Goal: Information Seeking & Learning: Learn about a topic

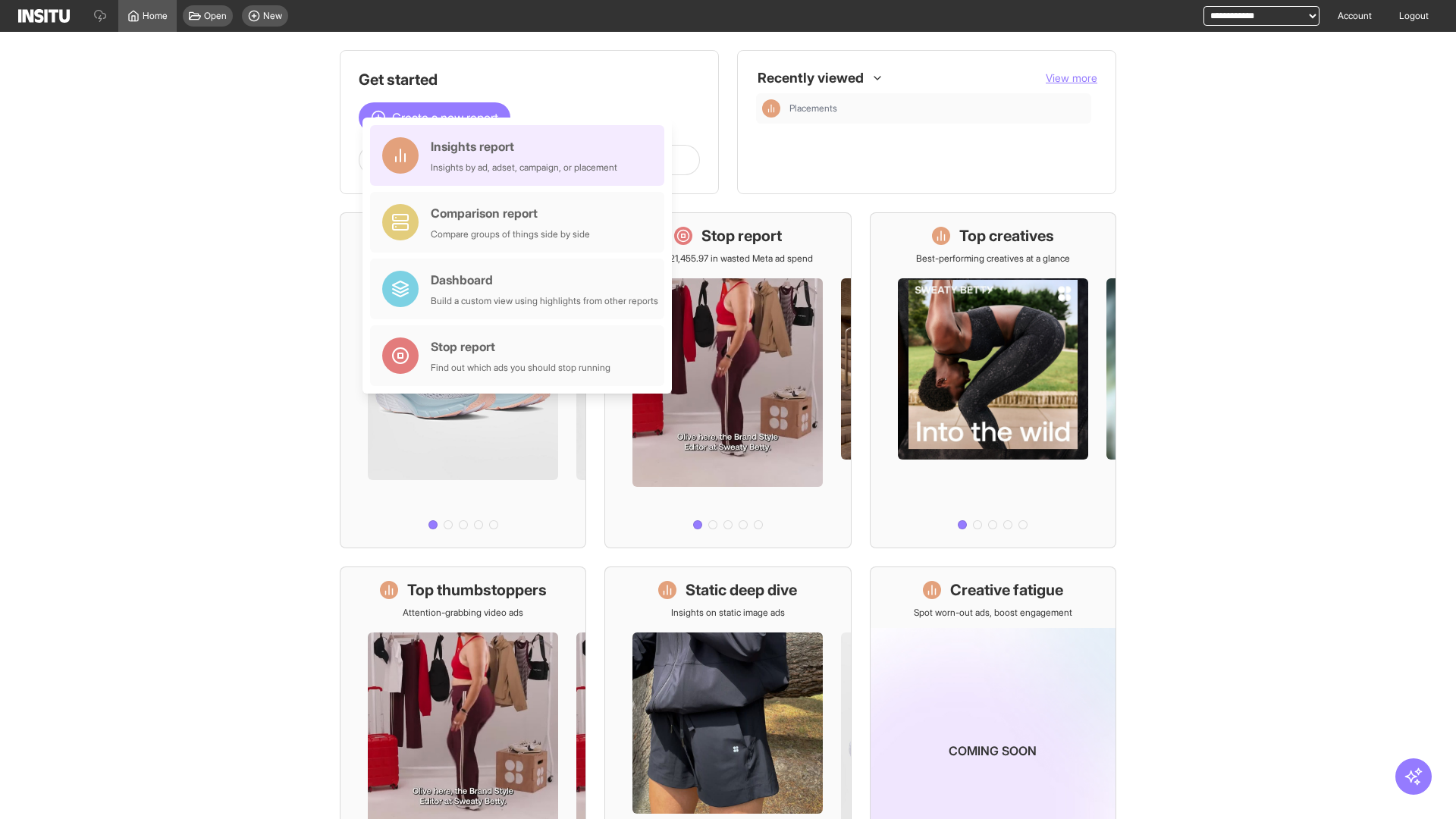
click at [521, 155] on div "Insights report Insights by ad, adset, campaign, or placement" at bounding box center [524, 155] width 186 height 37
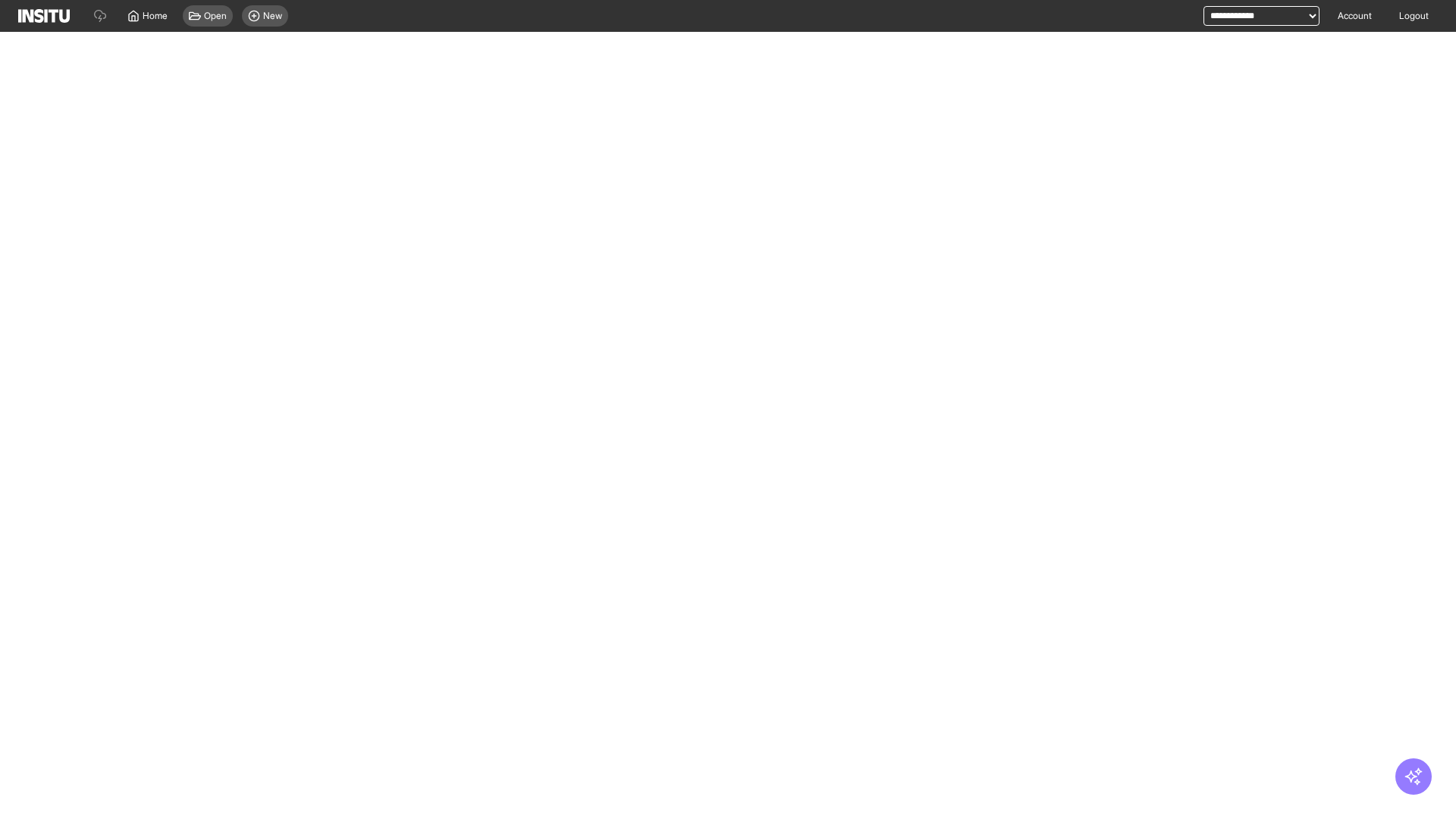
select select "**"
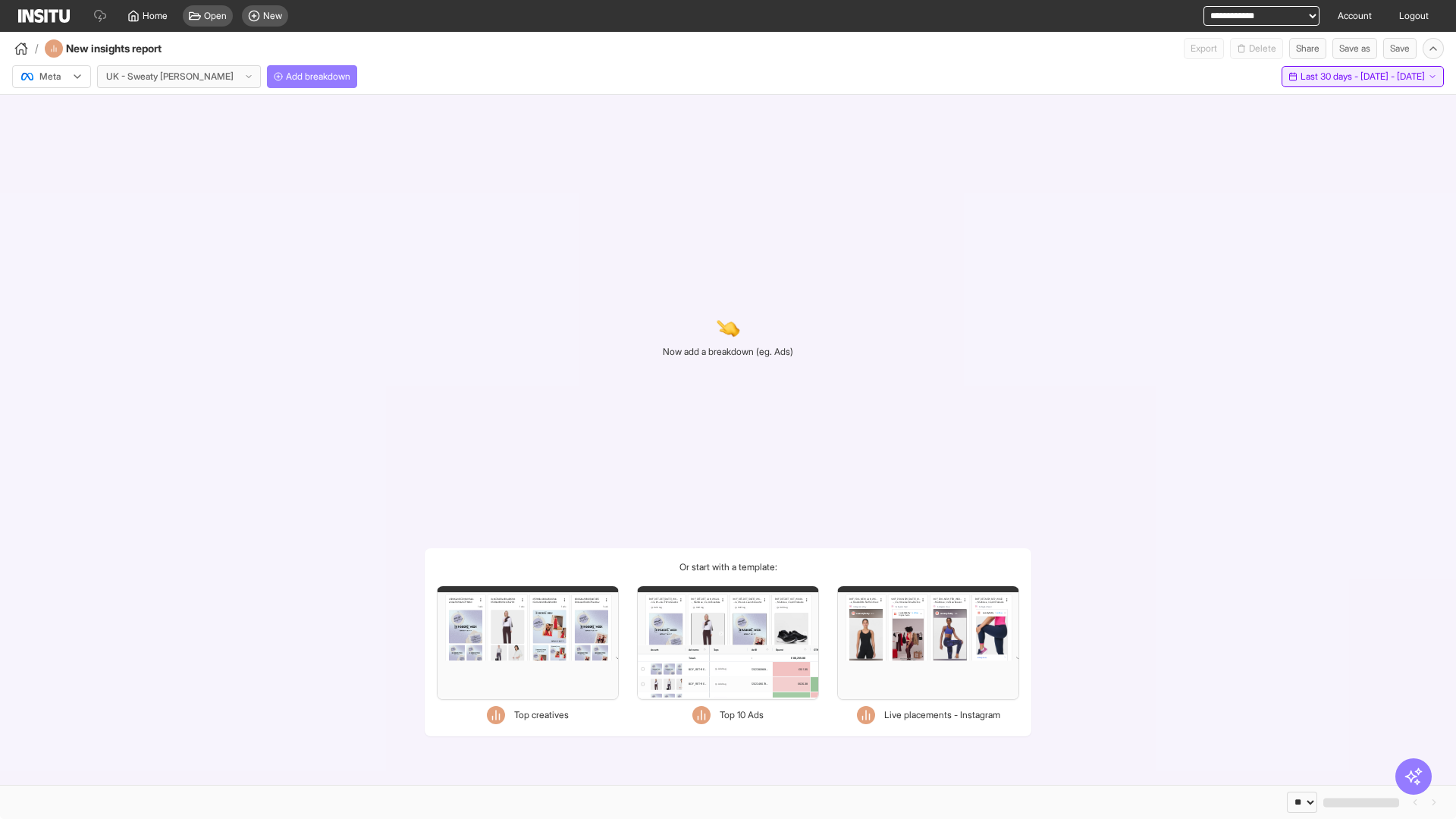
click at [1333, 77] on span "Last 30 days - [DATE] - [DATE]" at bounding box center [1363, 77] width 124 height 13
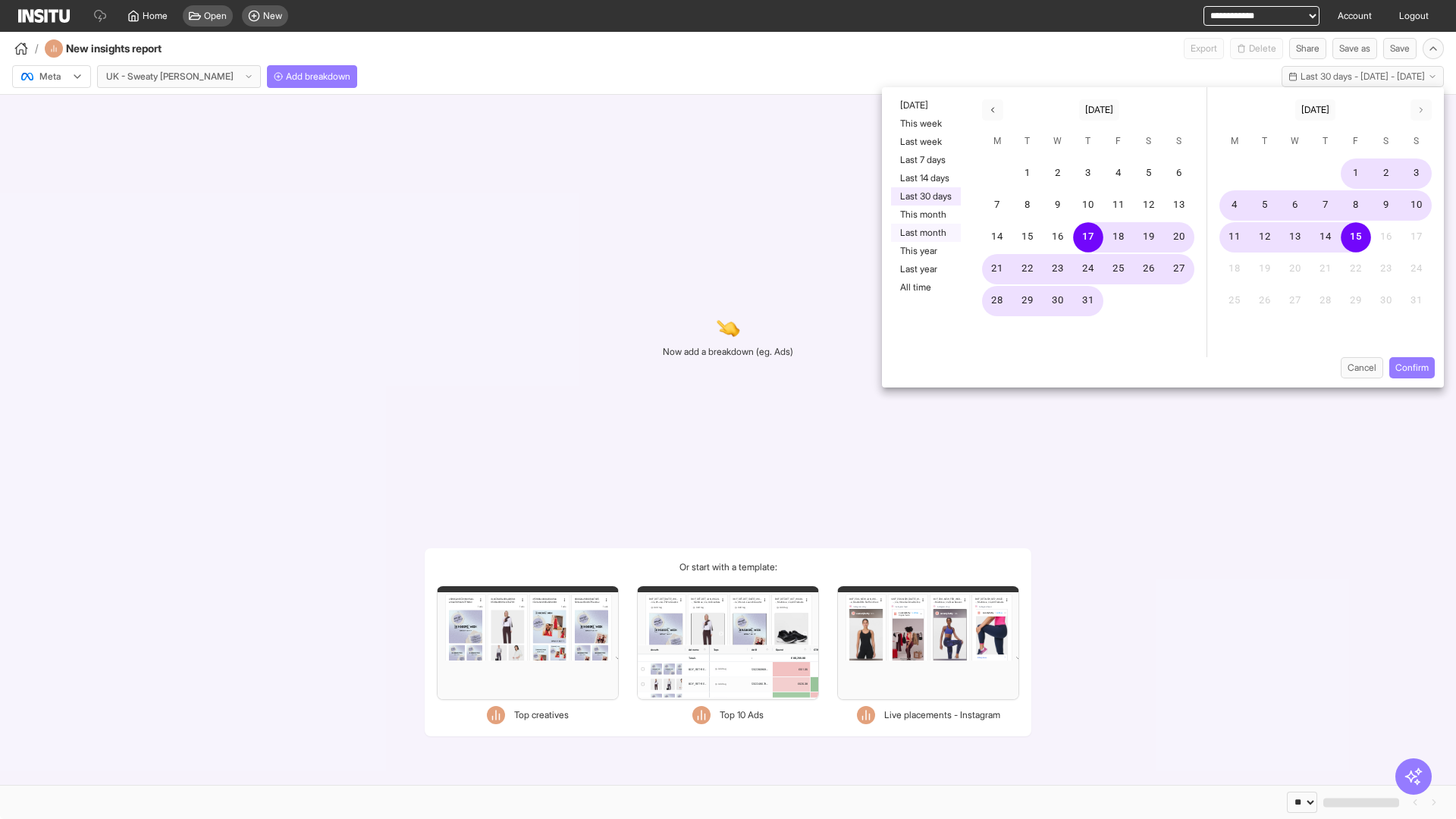
click at [925, 233] on button "Last month" at bounding box center [926, 233] width 70 height 18
